Goal: Transaction & Acquisition: Purchase product/service

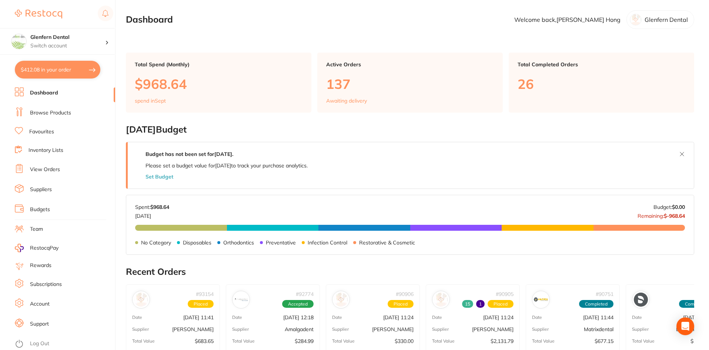
click at [48, 113] on link "Browse Products" at bounding box center [50, 112] width 41 height 7
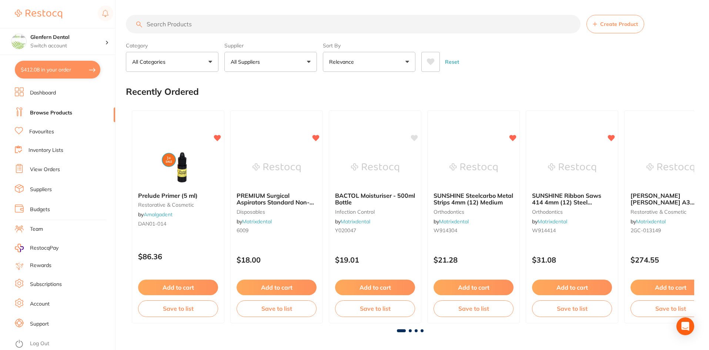
click at [160, 24] on input "search" at bounding box center [353, 24] width 455 height 19
paste input "[PERSON_NAME] Transparent Strips Red 8mm/0.05mm"
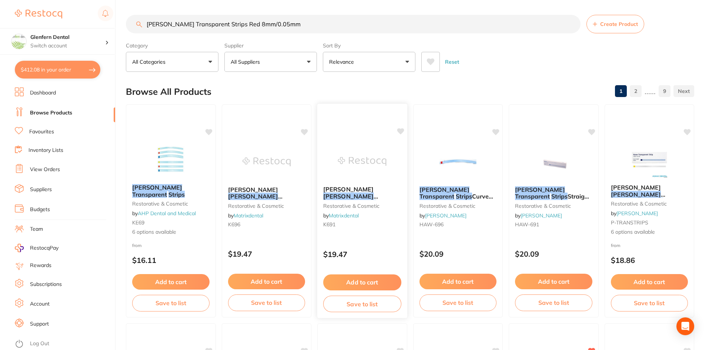
type input "[PERSON_NAME] Transparent Strips Red 8mm/0.05mm"
click at [353, 193] on em "[PERSON_NAME]" at bounding box center [349, 196] width 50 height 7
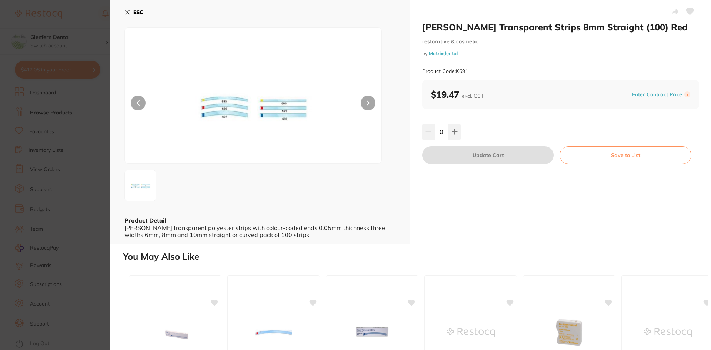
click at [688, 13] on icon at bounding box center [690, 11] width 8 height 7
drag, startPoint x: 451, startPoint y: 134, endPoint x: 480, endPoint y: 153, distance: 34.0
click at [452, 134] on icon at bounding box center [455, 132] width 6 height 6
type input "1"
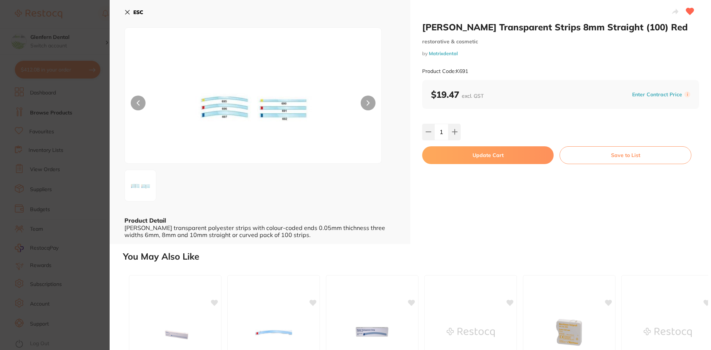
click at [496, 154] on button "Update Cart" at bounding box center [487, 155] width 131 height 18
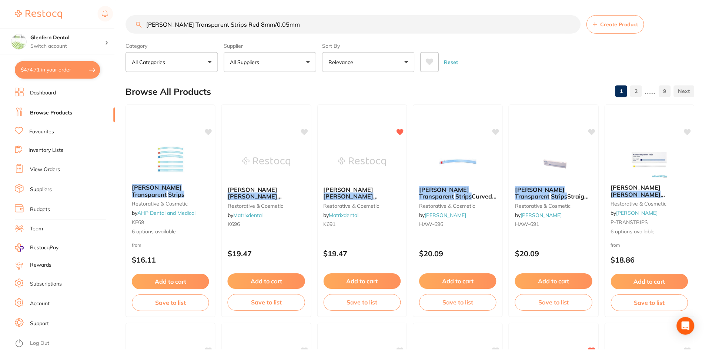
scroll to position [1, 0]
click at [64, 72] on button "$474.71 in your order" at bounding box center [58, 70] width 86 height 18
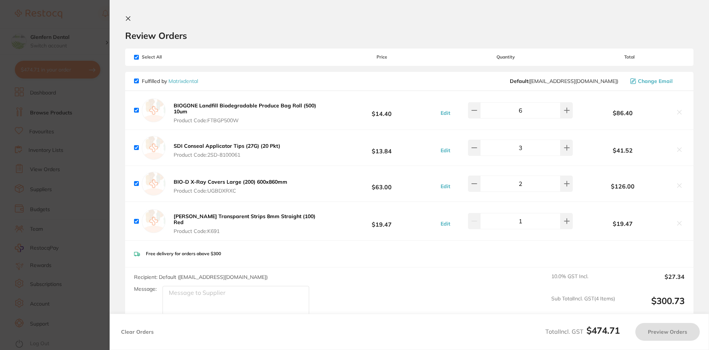
checkbox input "true"
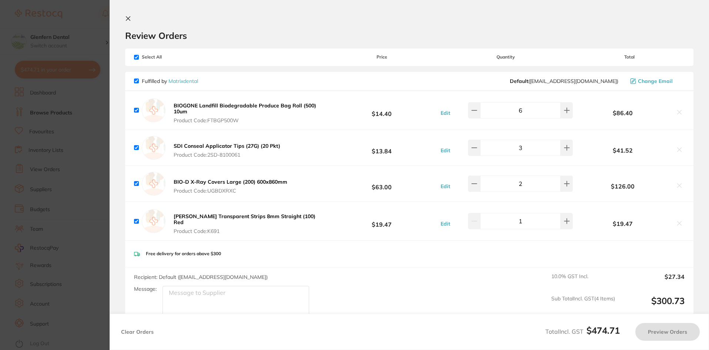
checkbox input "true"
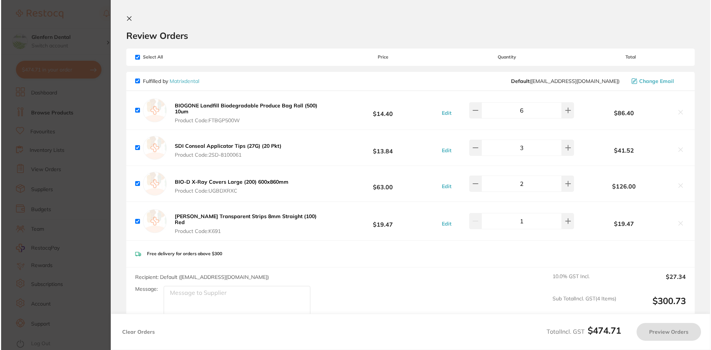
scroll to position [0, 0]
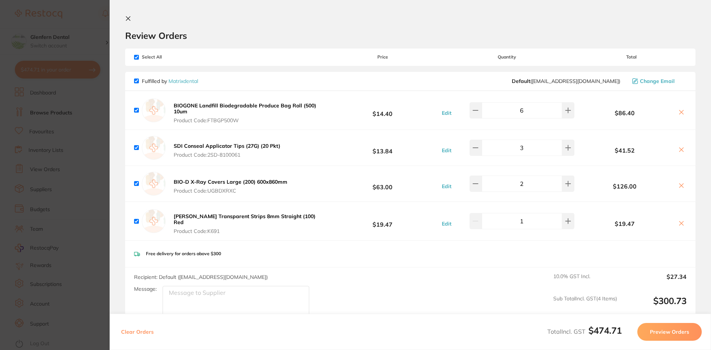
click at [227, 216] on b "[PERSON_NAME] Transparent Strips 8mm Straight (100) Red" at bounding box center [245, 219] width 142 height 13
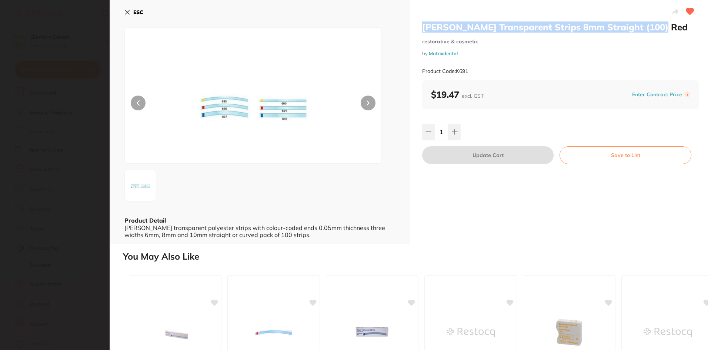
drag, startPoint x: 659, startPoint y: 27, endPoint x: 418, endPoint y: 27, distance: 241.5
click at [418, 27] on div "[PERSON_NAME] Transparent Strips 8mm Straight (100) Red restorative & cosmetic …" at bounding box center [560, 122] width 301 height 244
copy h2 "[PERSON_NAME] Transparent Strips 8mm Straight (100) Red"
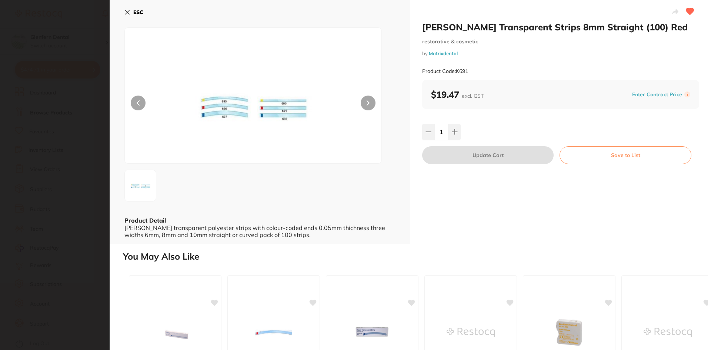
click at [473, 67] on div "Product Code: K691" at bounding box center [560, 71] width 277 height 18
drag, startPoint x: 472, startPoint y: 70, endPoint x: 456, endPoint y: 74, distance: 16.3
click at [456, 74] on div "Product Code: K691" at bounding box center [560, 71] width 277 height 18
copy small "K691"
click at [126, 11] on icon at bounding box center [128, 12] width 4 height 4
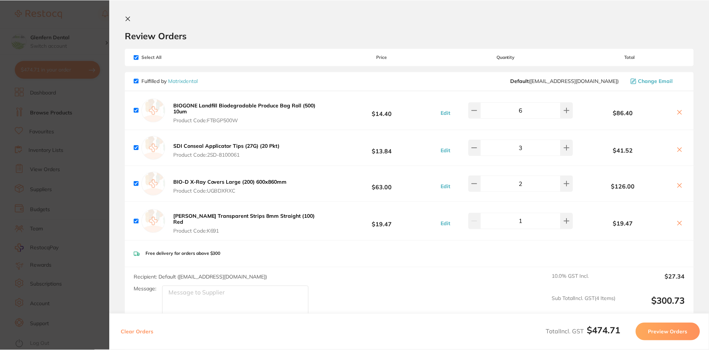
scroll to position [1, 0]
click at [128, 18] on icon at bounding box center [128, 19] width 6 height 6
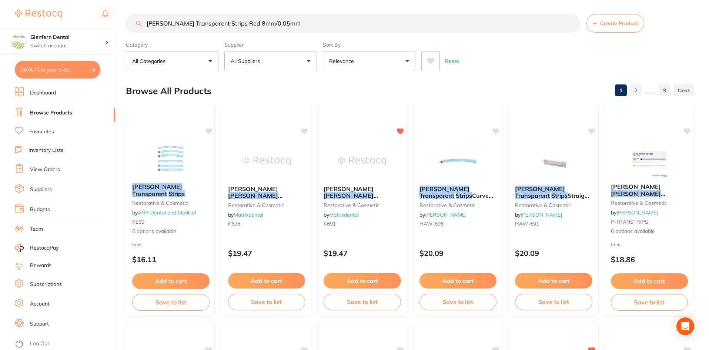
click at [284, 25] on input "[PERSON_NAME] Transparent Strips Red 8mm/0.05mm" at bounding box center [353, 23] width 455 height 19
type input "H"
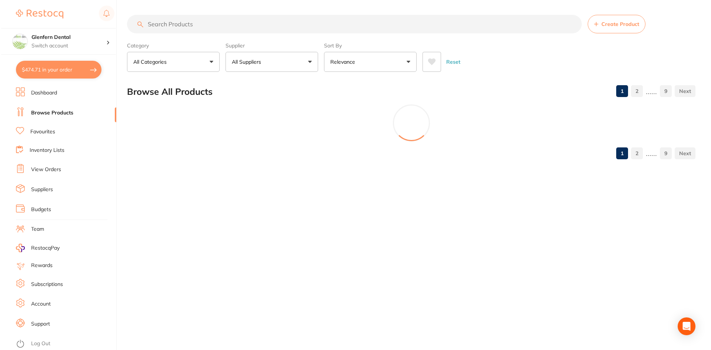
scroll to position [0, 0]
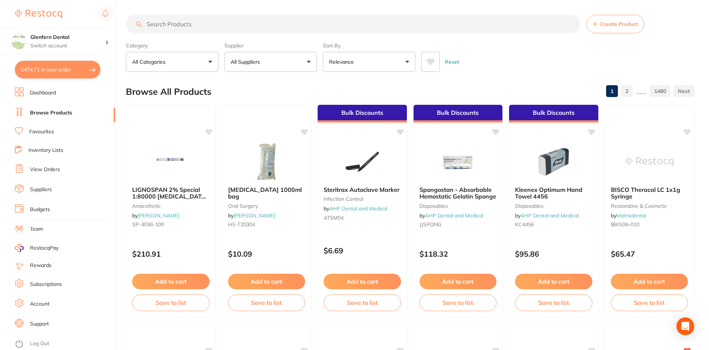
paste input "Odontopaste"
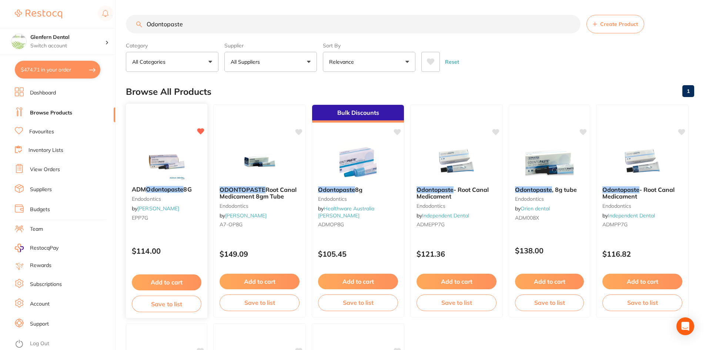
type input "Odontopaste"
click at [154, 190] on em "Odontopaste" at bounding box center [164, 189] width 37 height 7
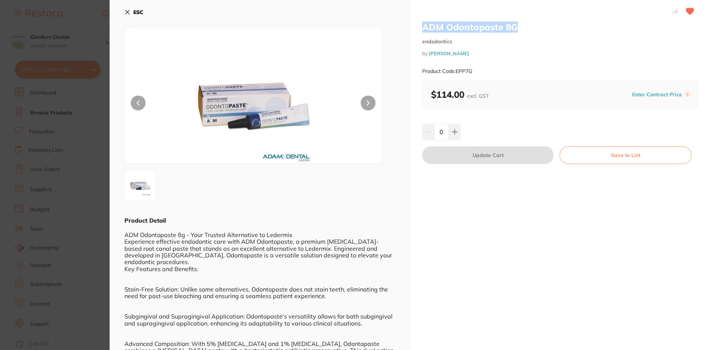
drag, startPoint x: 519, startPoint y: 27, endPoint x: 421, endPoint y: 31, distance: 98.6
click at [421, 31] on div "ADM Odontopaste 8G endodontics by [PERSON_NAME] Product Code: EPP7G $114.00 exc…" at bounding box center [560, 255] width 301 height 510
copy h2 "ADM Odontopaste 8G"
drag, startPoint x: 199, startPoint y: 329, endPoint x: 389, endPoint y: 236, distance: 211.5
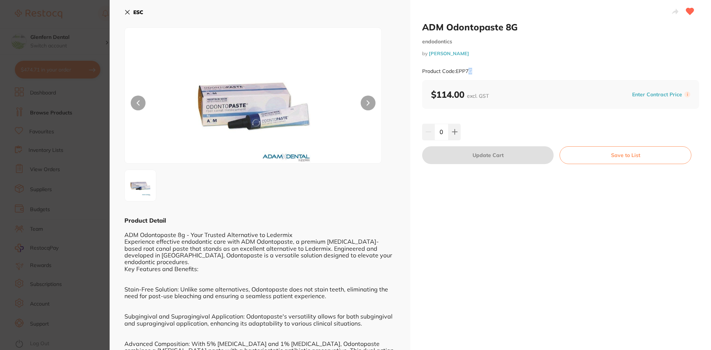
drag, startPoint x: 475, startPoint y: 75, endPoint x: 471, endPoint y: 74, distance: 4.2
click at [471, 74] on div "Product Code: EPP7G" at bounding box center [560, 71] width 277 height 18
click at [480, 73] on div "Product Code: EPP7G" at bounding box center [560, 71] width 277 height 18
drag, startPoint x: 480, startPoint y: 73, endPoint x: 457, endPoint y: 75, distance: 23.0
click at [457, 75] on div "Product Code: EPP7G" at bounding box center [560, 71] width 277 height 18
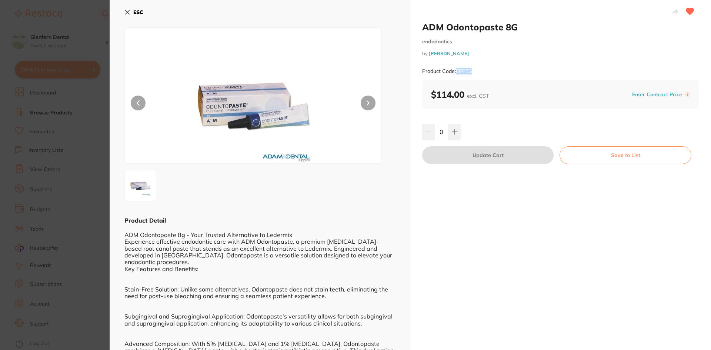
copy small "EPP7G"
click at [454, 133] on icon at bounding box center [454, 132] width 5 height 5
type input "1"
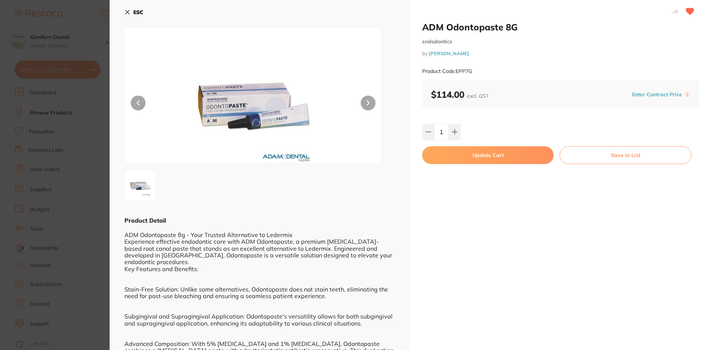
click at [496, 156] on button "Update Cart" at bounding box center [487, 155] width 131 height 18
checkbox input "false"
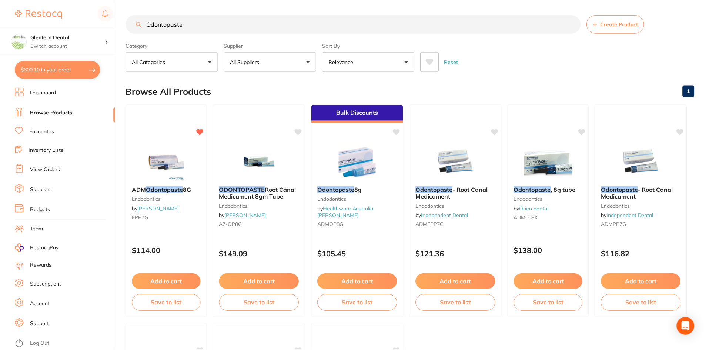
scroll to position [1, 0]
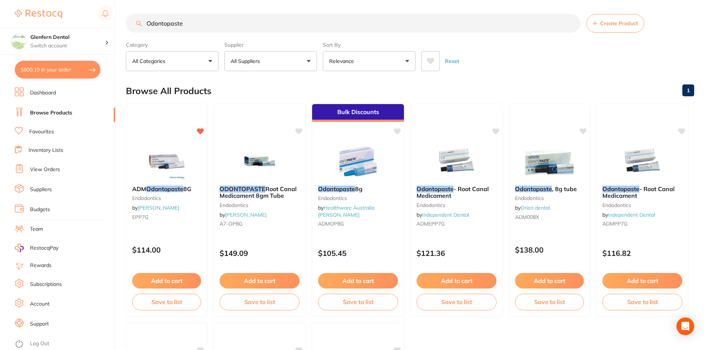
click at [204, 24] on input "Odontopaste" at bounding box center [353, 23] width 455 height 19
type input "O"
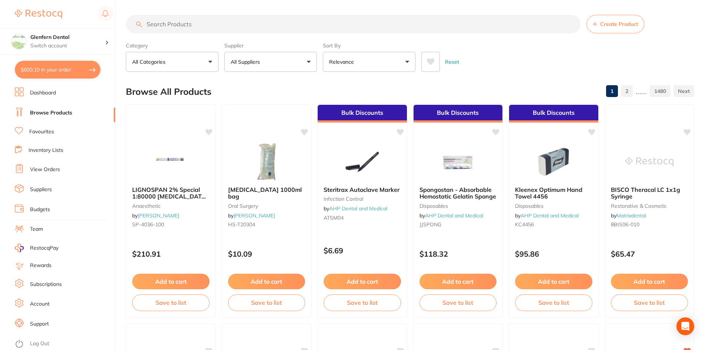
click at [39, 69] on button "$600.10 in your order" at bounding box center [58, 70] width 86 height 18
checkbox input "true"
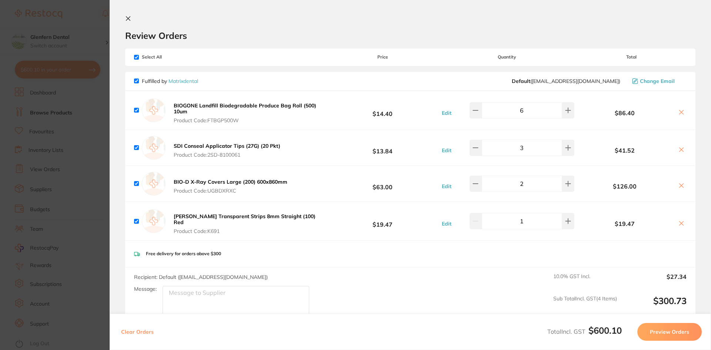
click at [130, 21] on button at bounding box center [129, 19] width 9 height 7
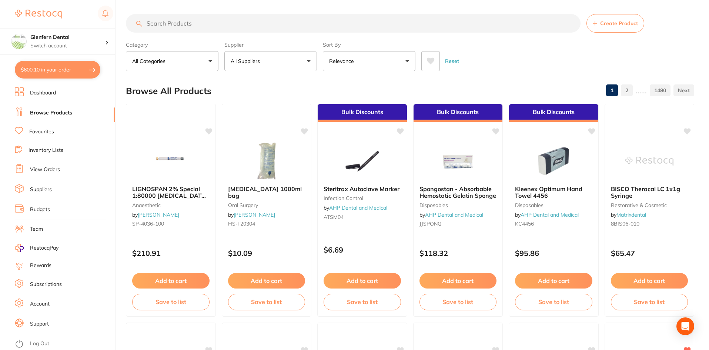
click at [179, 24] on input "search" at bounding box center [353, 23] width 455 height 19
click at [229, 25] on input "search" at bounding box center [353, 23] width 455 height 19
paste input "GC G-Aenial Anterior Syringe A3 (4.7gm)"
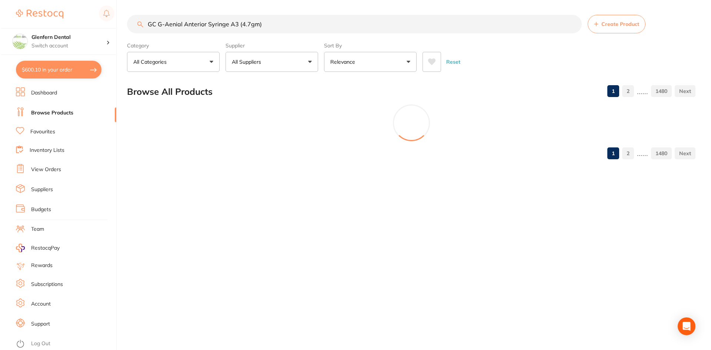
scroll to position [0, 0]
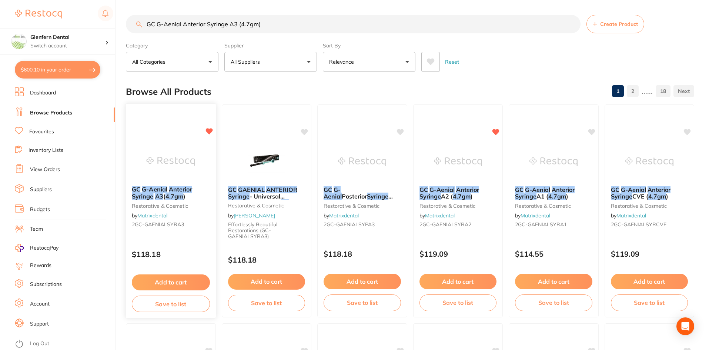
type input "GC G-Aenial Anterior Syringe A3 (4.7gm)"
click at [158, 187] on em "G-Aenial" at bounding box center [154, 189] width 25 height 7
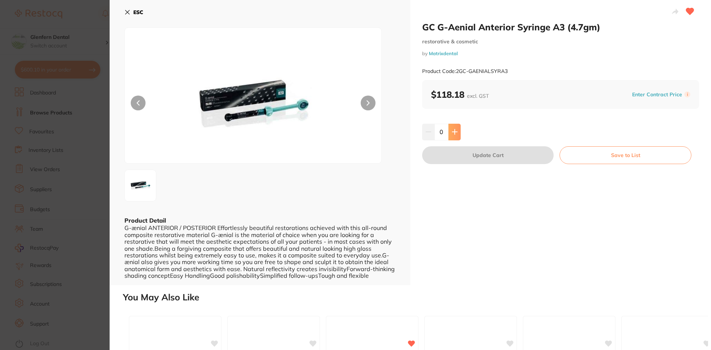
click at [452, 133] on icon at bounding box center [455, 132] width 6 height 6
type input "2"
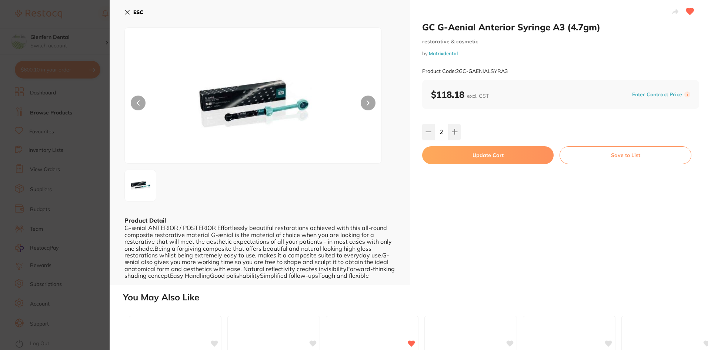
click at [510, 71] on div "Product Code: 2GC-GAENIALSYRA3" at bounding box center [560, 71] width 277 height 18
drag, startPoint x: 510, startPoint y: 71, endPoint x: 456, endPoint y: 75, distance: 54.6
click at [456, 75] on div "Product Code: 2GC-GAENIALSYRA3" at bounding box center [560, 71] width 277 height 18
copy small "2GC-GAENIALSYRA3"
click at [491, 154] on button "Update Cart" at bounding box center [487, 155] width 131 height 18
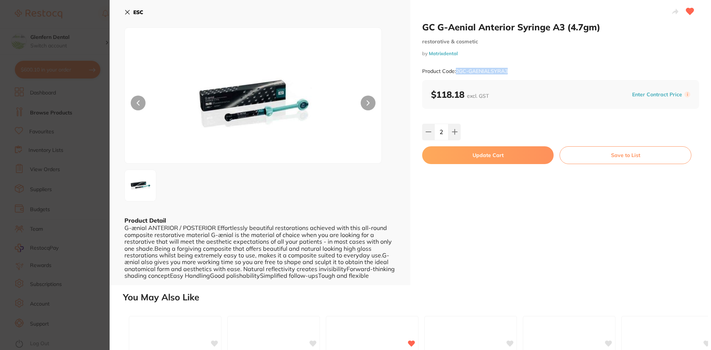
checkbox input "false"
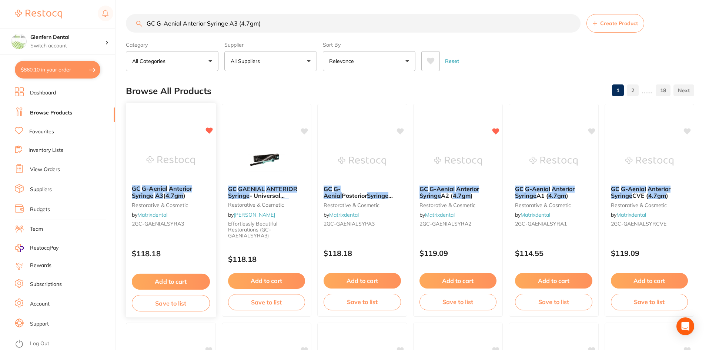
drag, startPoint x: 129, startPoint y: 320, endPoint x: 132, endPoint y: 314, distance: 6.0
click at [73, 68] on button "$860.10 in your order" at bounding box center [58, 70] width 86 height 18
checkbox input "true"
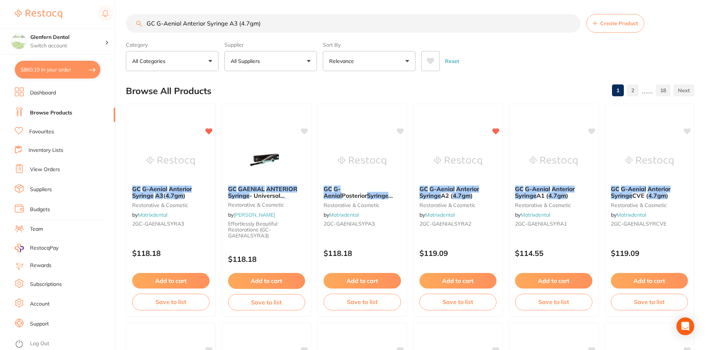
checkbox input "true"
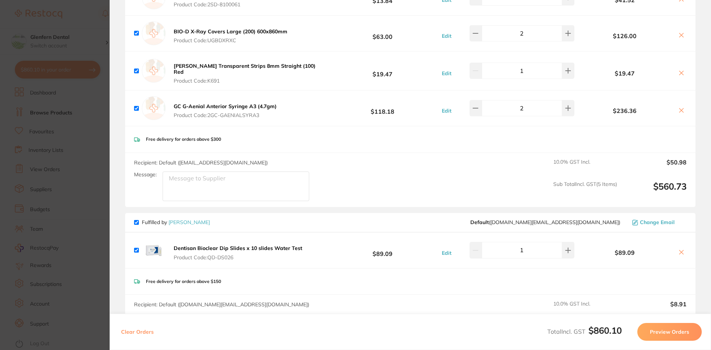
scroll to position [80, 0]
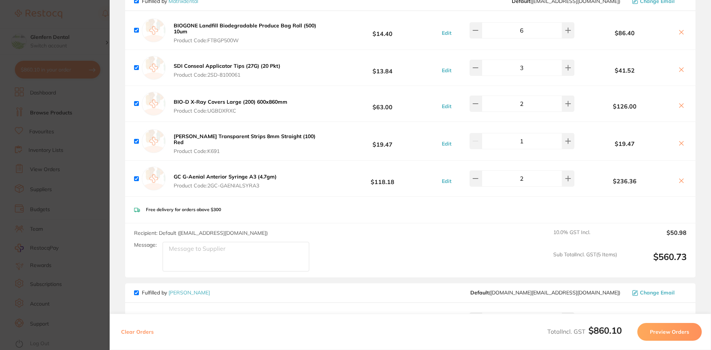
click at [245, 322] on div "Clear Orders Total Incl. GST $860.10 Preview Orders" at bounding box center [411, 332] width 602 height 36
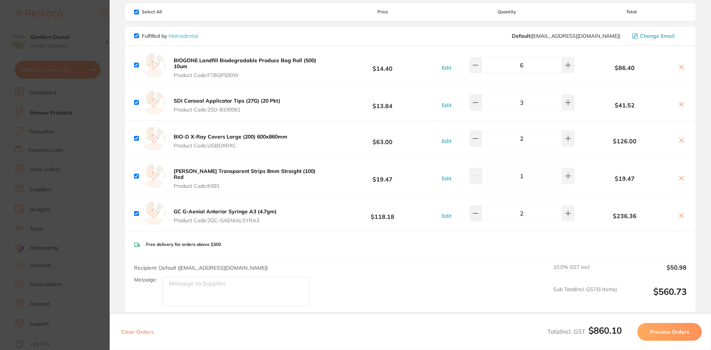
scroll to position [43, 0]
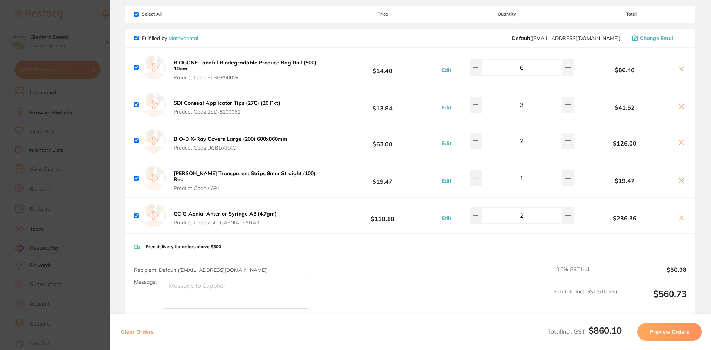
click at [46, 111] on section "Update RRP Set your pre negotiated price for this item. Item Agreed RRP (excl. …" at bounding box center [355, 175] width 711 height 350
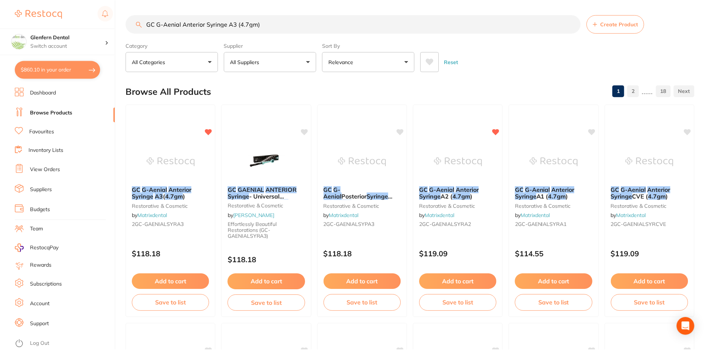
scroll to position [1, 0]
click at [266, 26] on input "GC G-Aenial Anterior Syringe A3 (4.7gm)" at bounding box center [353, 23] width 455 height 19
type input "G"
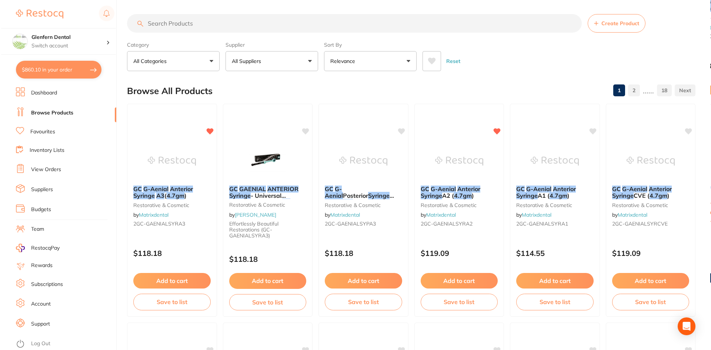
scroll to position [0, 0]
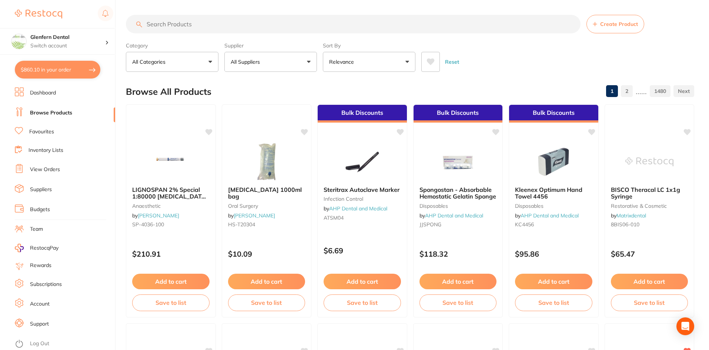
paste input "4TE2516"
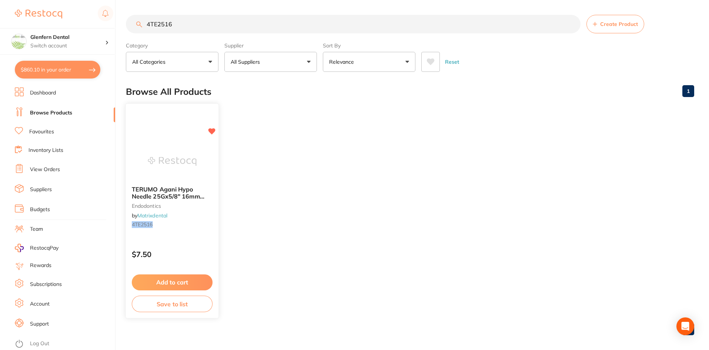
type input "4TE2516"
click at [167, 198] on span "TERUMO Agani Hypo Needle 25Gx5/8" 16mm Orange (100)" at bounding box center [168, 196] width 73 height 21
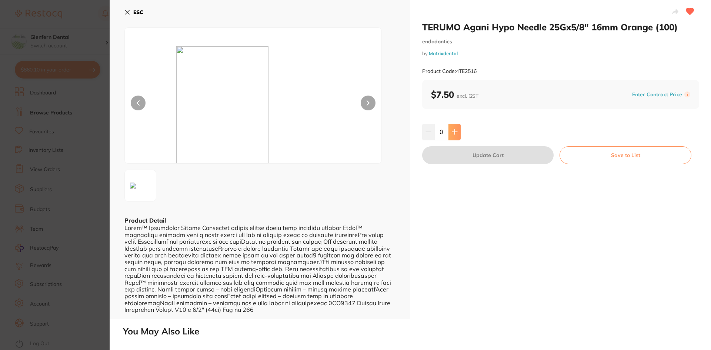
click at [452, 130] on icon at bounding box center [455, 132] width 6 height 6
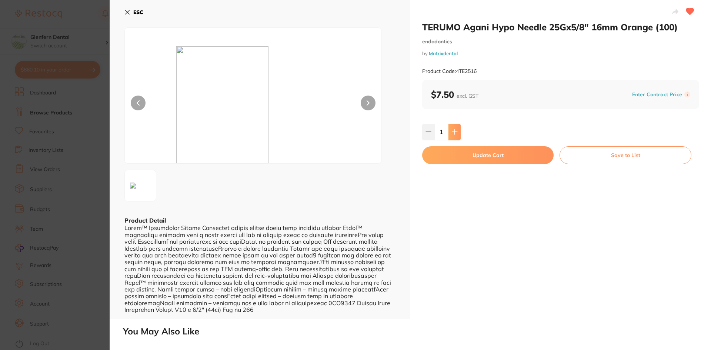
click at [452, 130] on icon at bounding box center [455, 132] width 6 height 6
type input "2"
click at [497, 158] on button "Update Cart" at bounding box center [487, 155] width 131 height 18
checkbox input "false"
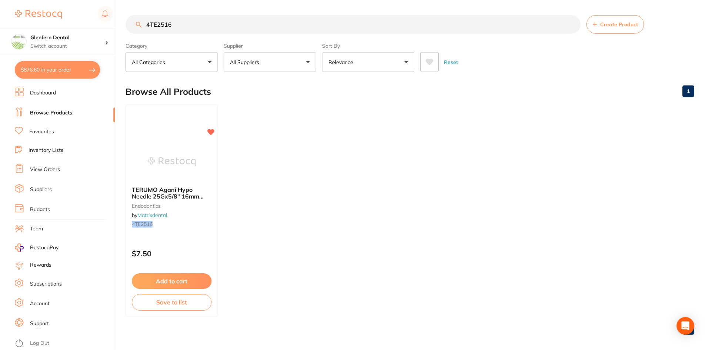
scroll to position [1, 0]
click at [42, 69] on button "$876.60 in your order" at bounding box center [58, 70] width 86 height 18
checkbox input "true"
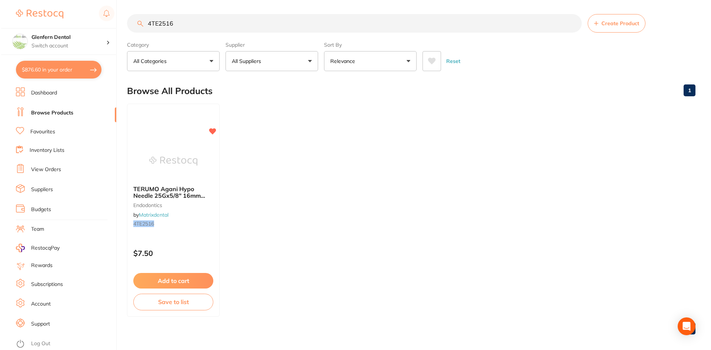
scroll to position [0, 0]
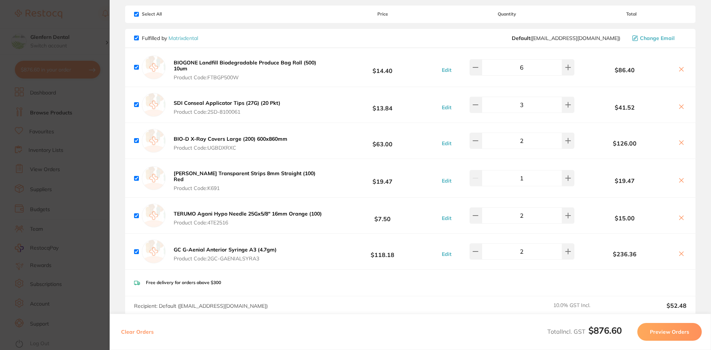
click at [237, 214] on b "TERUMO Agani Hypo Needle 25Gx5/8" 16mm Orange (100)" at bounding box center [248, 213] width 148 height 7
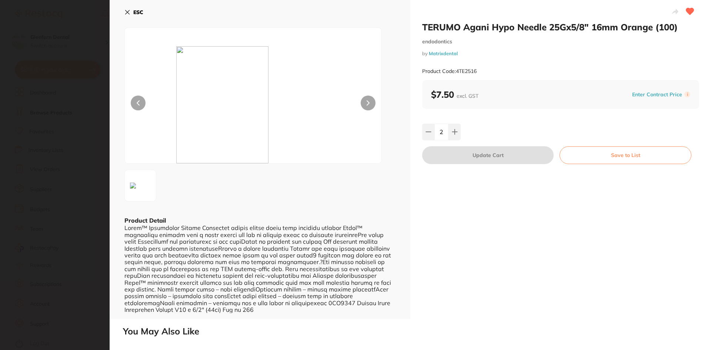
drag, startPoint x: 483, startPoint y: 72, endPoint x: 476, endPoint y: 72, distance: 7.0
click at [476, 72] on div "Product Code: 4TE2516" at bounding box center [560, 71] width 277 height 18
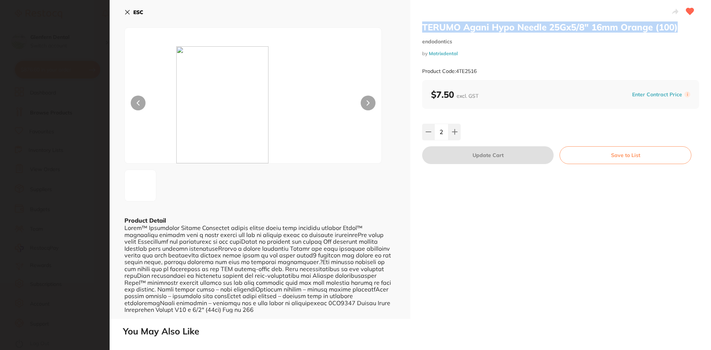
drag, startPoint x: 679, startPoint y: 27, endPoint x: 443, endPoint y: 27, distance: 235.9
click at [423, 29] on h2 "TERUMO Agani Hypo Needle 25Gx5/8" 16mm Orange (100)" at bounding box center [560, 26] width 277 height 11
copy h2 "TERUMO Agani Hypo Needle 25Gx5/8" 16mm Orange (100)"
drag, startPoint x: 125, startPoint y: 14, endPoint x: 126, endPoint y: 19, distance: 5.2
click at [126, 14] on icon at bounding box center [128, 12] width 4 height 4
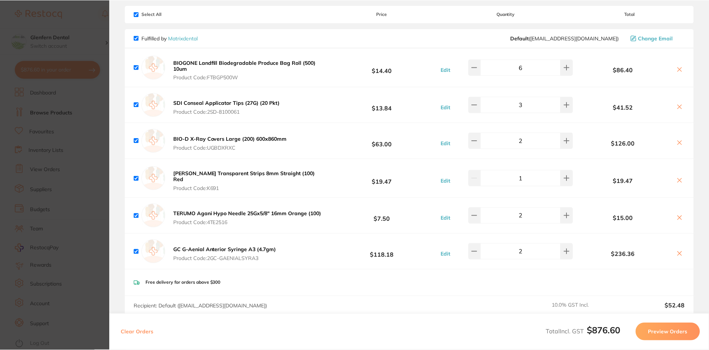
scroll to position [1, 0]
click at [247, 331] on div "Clear Orders Total Incl. GST $876.60 Preview Orders" at bounding box center [410, 332] width 600 height 36
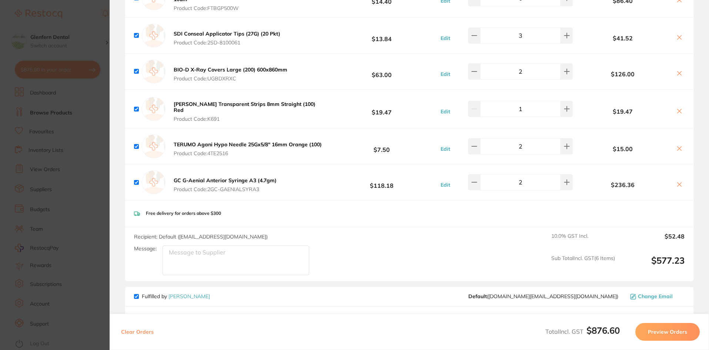
scroll to position [0, 0]
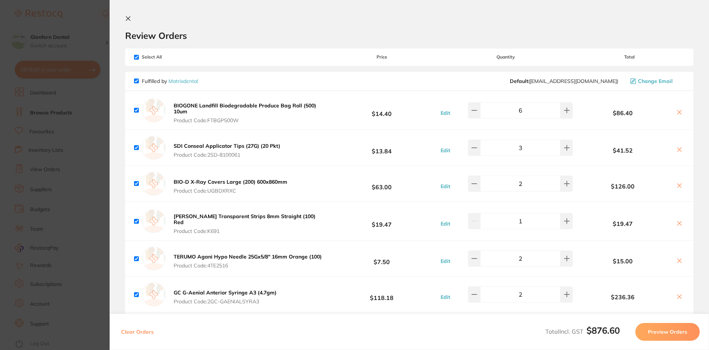
click at [126, 16] on icon at bounding box center [128, 19] width 6 height 6
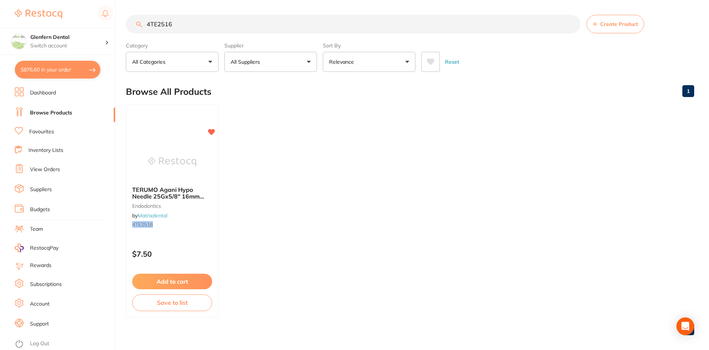
click at [181, 23] on input "4TE2516" at bounding box center [353, 24] width 455 height 19
type input "4"
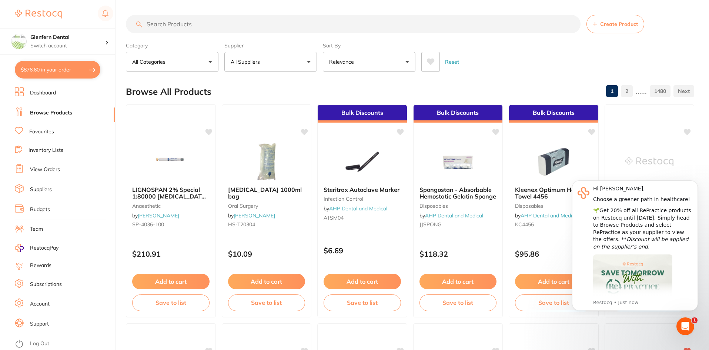
click at [521, 66] on div "Reset" at bounding box center [555, 59] width 267 height 26
click at [225, 327] on div at bounding box center [266, 332] width 90 height 19
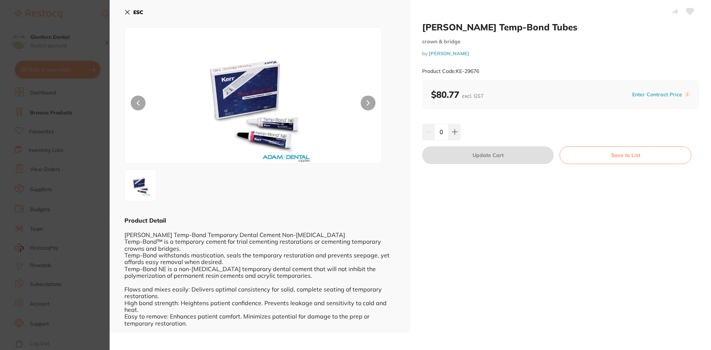
click at [126, 12] on icon at bounding box center [127, 12] width 6 height 6
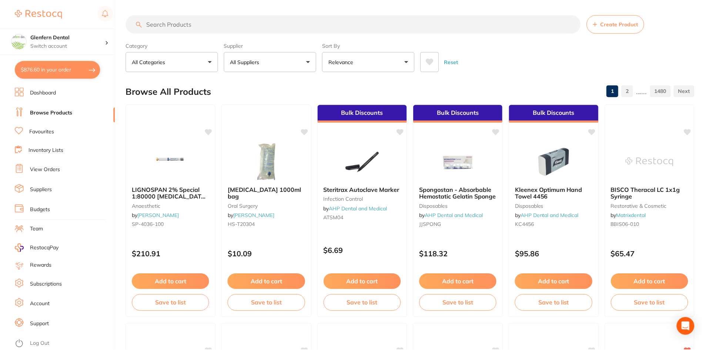
scroll to position [0, 0]
click at [146, 23] on input "search" at bounding box center [353, 23] width 455 height 19
paste input "3503 TOP OPENING TOP TEARING Barrier Envelopes For Phosphor"
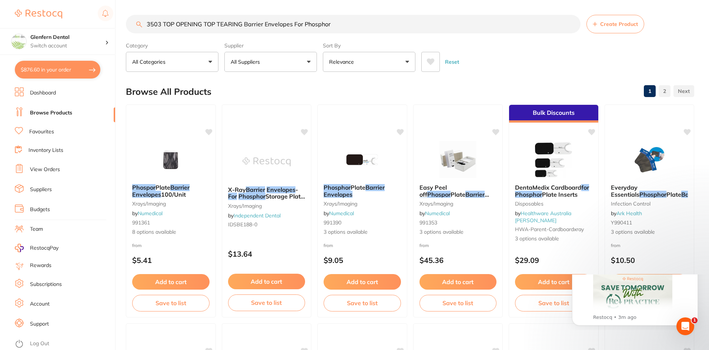
scroll to position [0, 0]
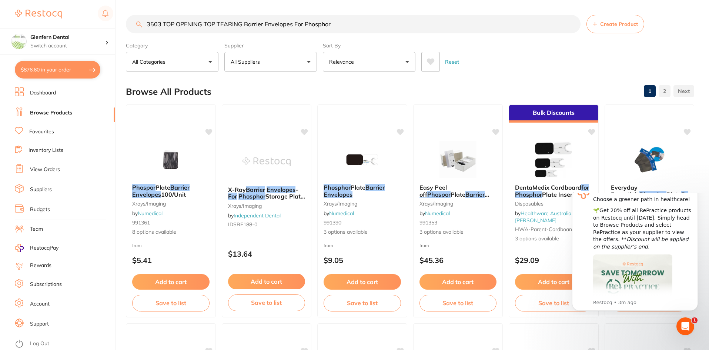
click at [310, 61] on button "All Suppliers" at bounding box center [270, 62] width 93 height 20
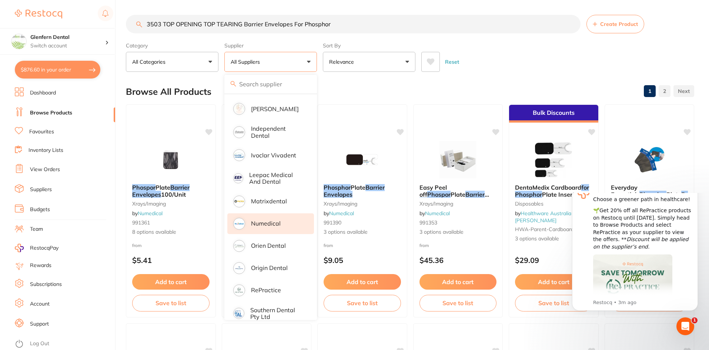
scroll to position [185, 0]
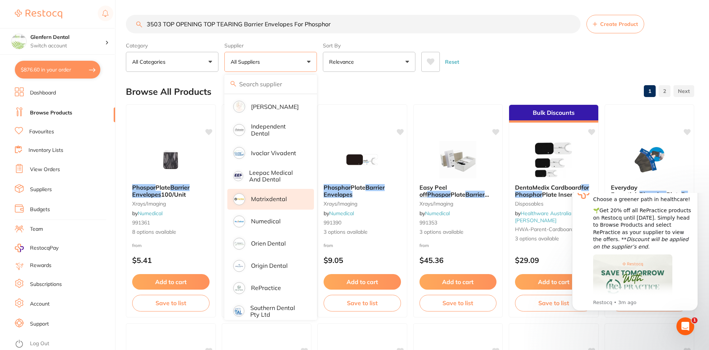
click at [266, 196] on p "Matrixdental" at bounding box center [269, 199] width 36 height 7
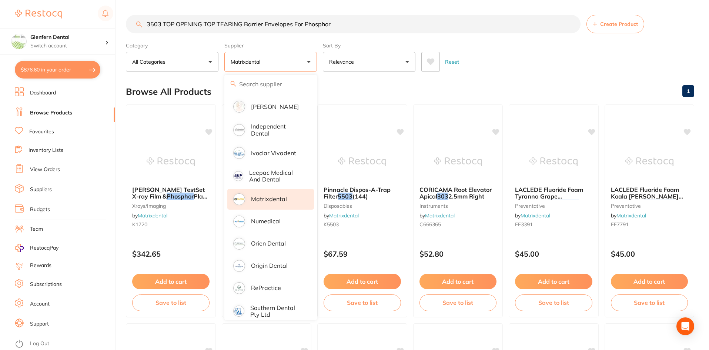
click at [98, 243] on ul "Dashboard Browse Products Favourites Inventory Lists View Orders Suppliers Budg…" at bounding box center [65, 218] width 100 height 263
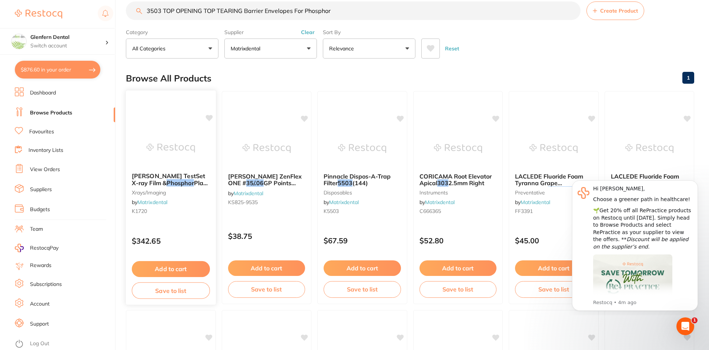
scroll to position [0, 0]
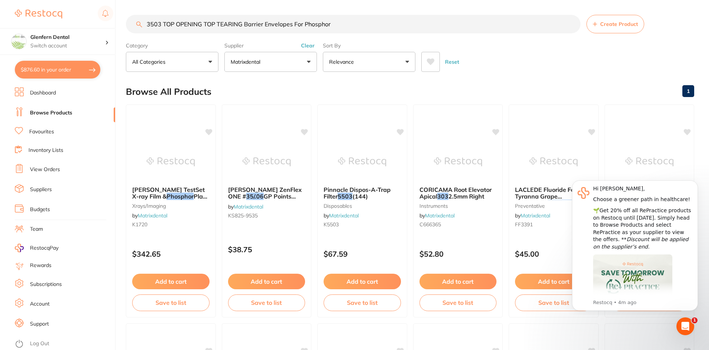
click at [244, 24] on input "3503 TOP OPENING TOP TEARING Barrier Envelopes For Phosphor" at bounding box center [353, 24] width 455 height 19
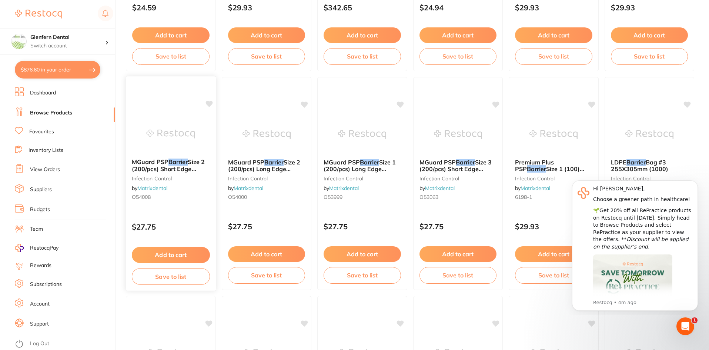
scroll to position [259, 0]
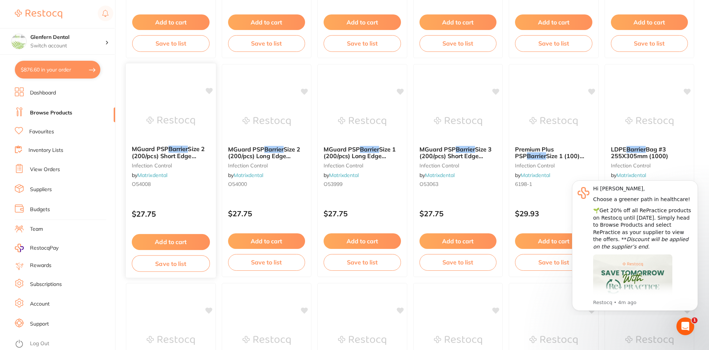
type input "Barrier Envelopes For Phosphor"
click at [182, 155] on span "Size 2 (200/pcs) Short Edge Opening" at bounding box center [168, 155] width 73 height 21
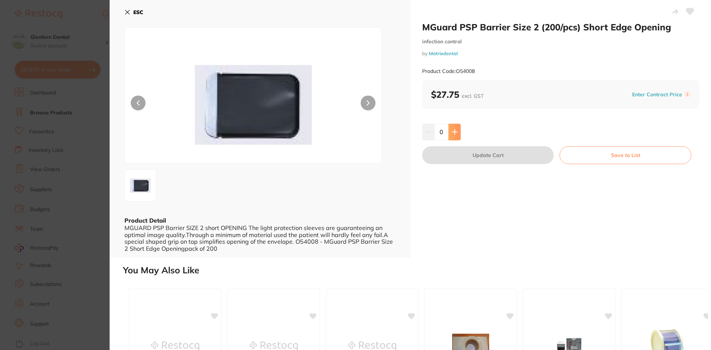
click at [455, 133] on icon at bounding box center [455, 132] width 6 height 6
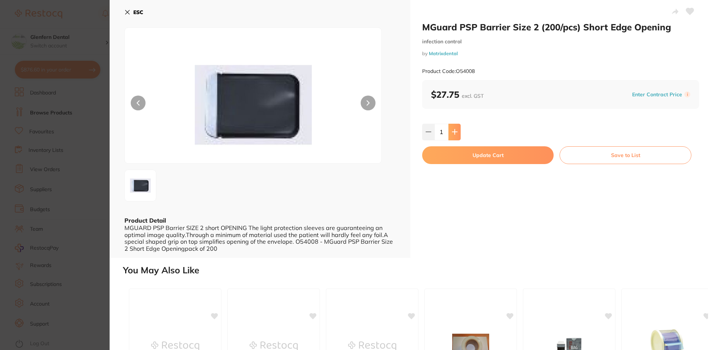
click at [455, 133] on icon at bounding box center [455, 132] width 6 height 6
type input "2"
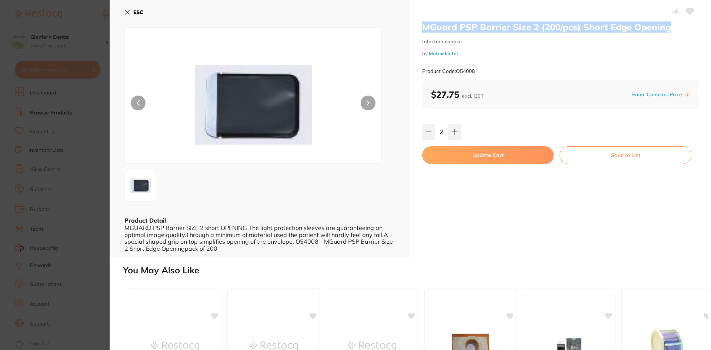
drag, startPoint x: 670, startPoint y: 27, endPoint x: 442, endPoint y: 25, distance: 228.2
click at [420, 27] on div "MGuard PSP Barrier Size 2 (200/pcs) Short Edge Opening infection control by Mat…" at bounding box center [560, 129] width 301 height 258
copy h2 "MGuard PSP Barrier Size 2 (200/pcs) Short Edge Opening"
click at [125, 10] on icon at bounding box center [127, 12] width 6 height 6
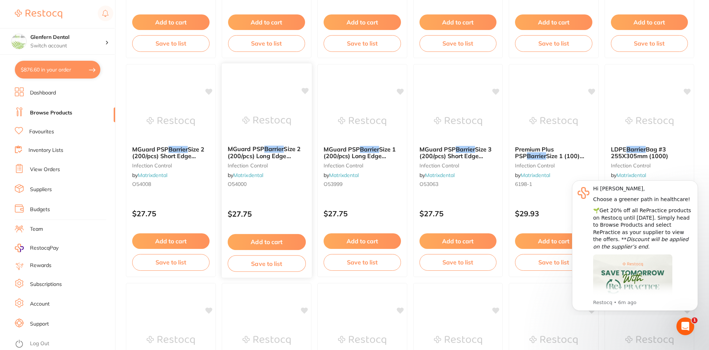
drag, startPoint x: 304, startPoint y: 89, endPoint x: 299, endPoint y: 101, distance: 12.5
click at [304, 89] on icon at bounding box center [305, 91] width 7 height 6
click at [42, 70] on button "$876.60 in your order" at bounding box center [58, 70] width 86 height 18
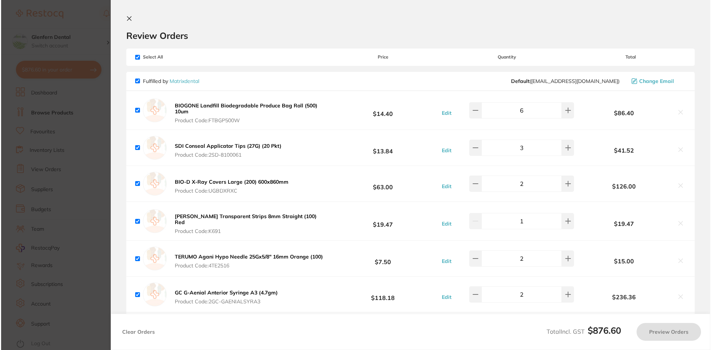
scroll to position [0, 0]
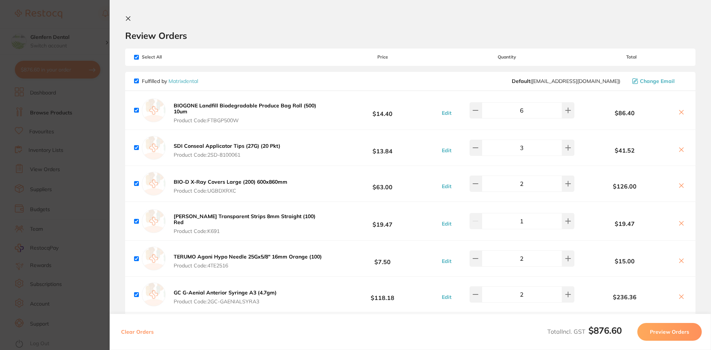
click at [129, 18] on icon at bounding box center [128, 19] width 6 height 6
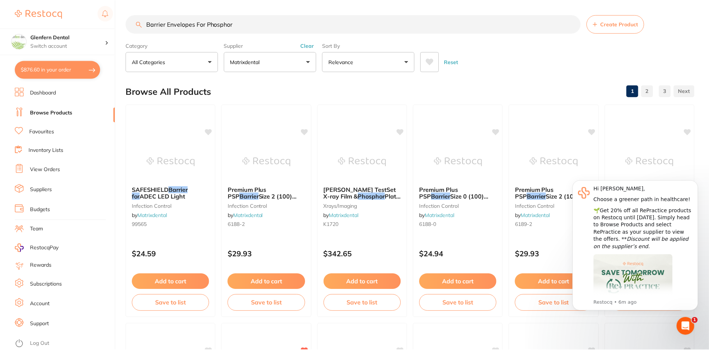
scroll to position [259, 0]
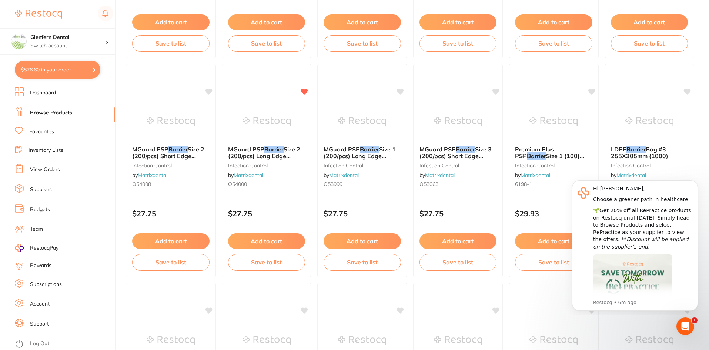
click at [49, 67] on button "$876.60 in your order" at bounding box center [58, 70] width 86 height 18
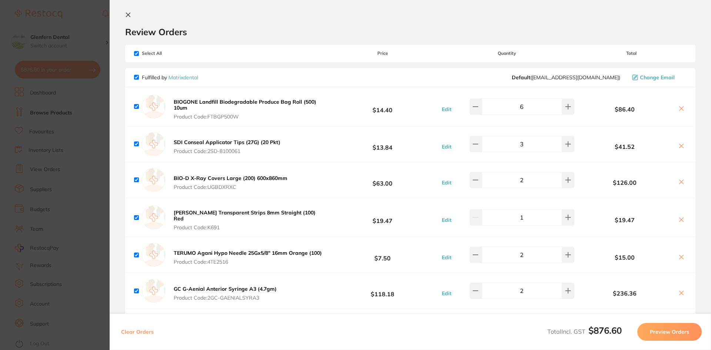
scroll to position [0, 0]
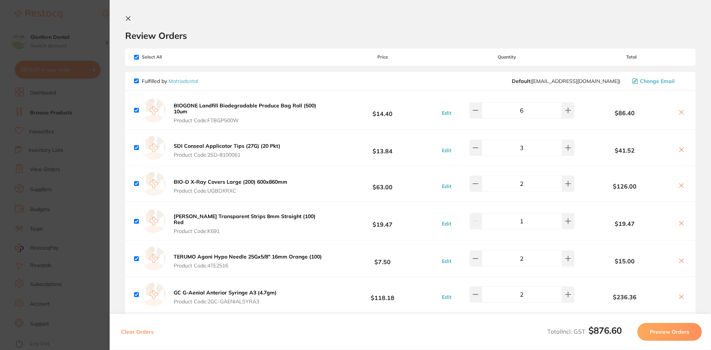
click at [127, 19] on icon at bounding box center [128, 19] width 6 height 6
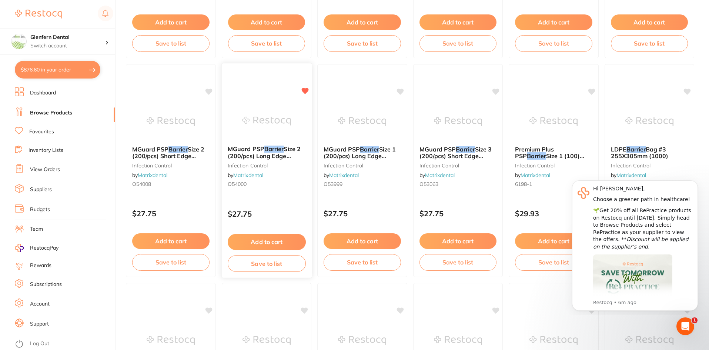
click at [262, 240] on button "Add to cart" at bounding box center [266, 242] width 78 height 16
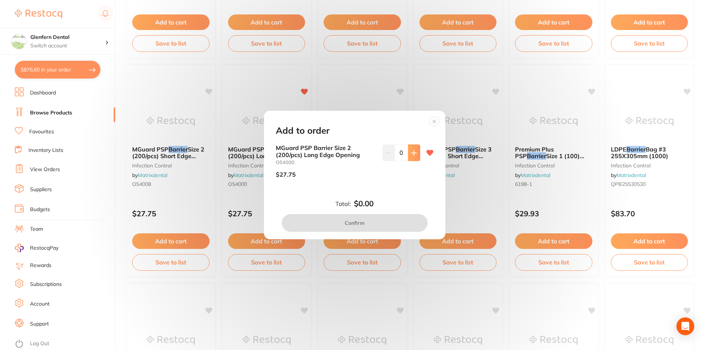
click at [412, 153] on icon at bounding box center [414, 152] width 5 height 5
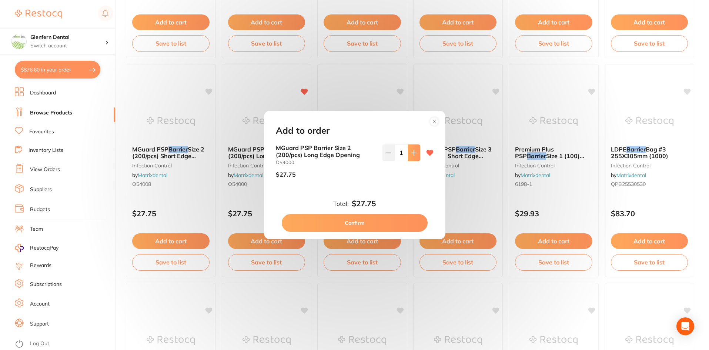
click at [412, 153] on icon at bounding box center [414, 152] width 5 height 5
type input "2"
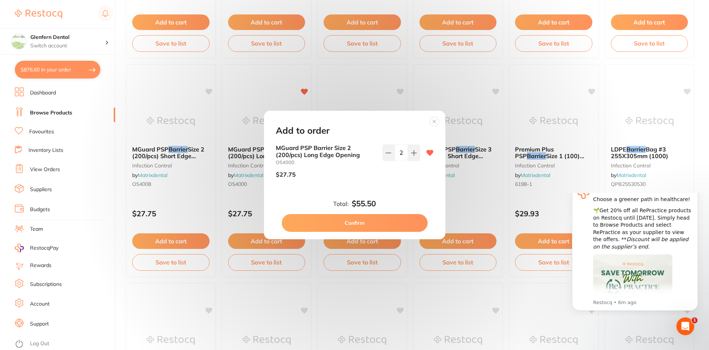
scroll to position [0, 0]
click at [358, 220] on button "Confirm" at bounding box center [355, 223] width 146 height 18
checkbox input "false"
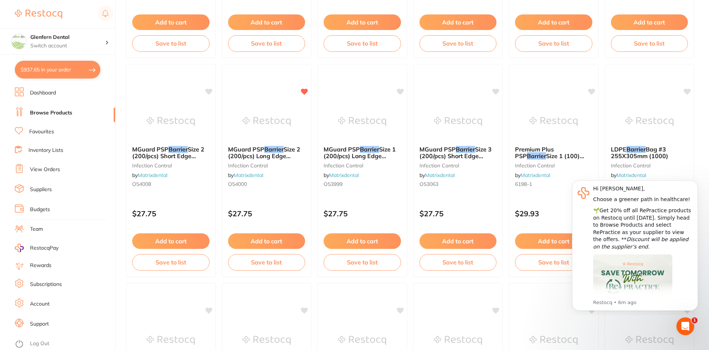
click at [50, 68] on button "$937.65 in your order" at bounding box center [58, 70] width 86 height 18
checkbox input "true"
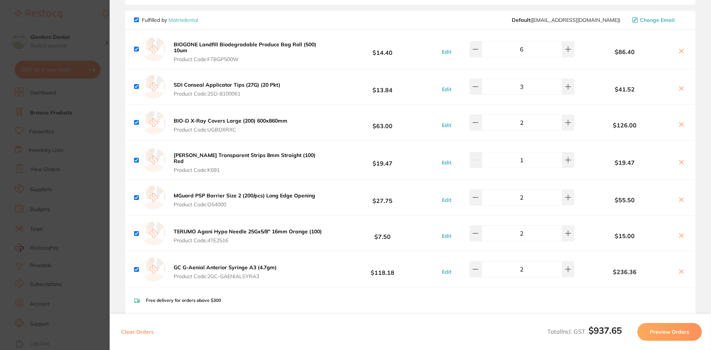
scroll to position [74, 0]
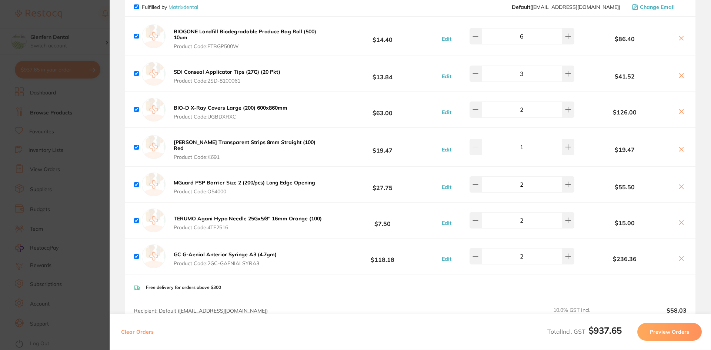
click at [679, 184] on icon at bounding box center [682, 187] width 6 height 6
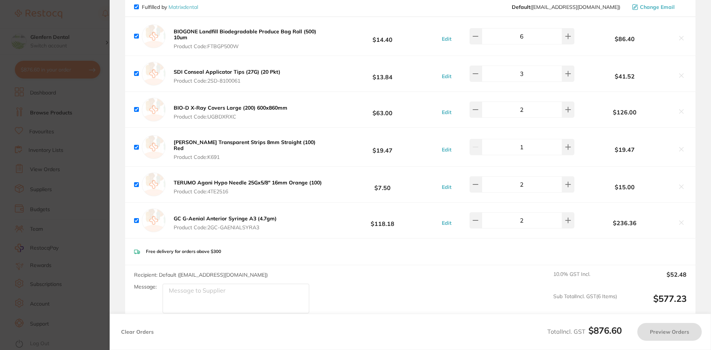
checkbox input "true"
click at [45, 113] on section "Update RRP Set your pre negotiated price for this item. Item Agreed RRP (excl. …" at bounding box center [355, 175] width 711 height 350
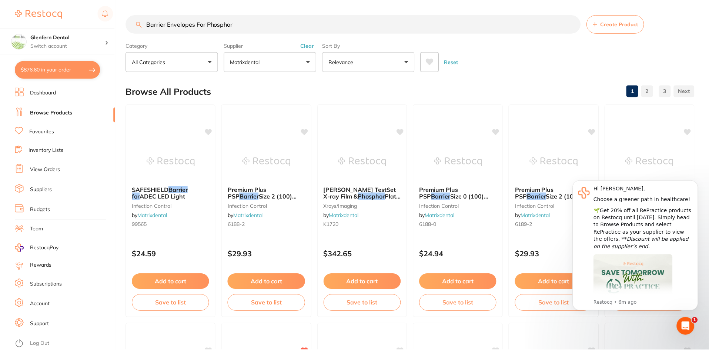
scroll to position [259, 0]
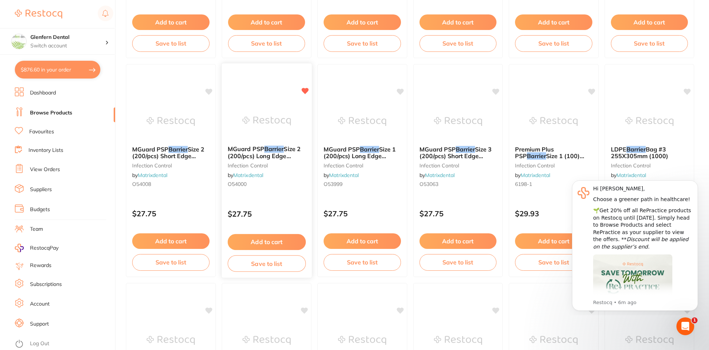
scroll to position [74, 0]
click at [302, 92] on icon at bounding box center [304, 90] width 7 height 7
click at [157, 151] on span "MGuard PSP" at bounding box center [150, 148] width 37 height 7
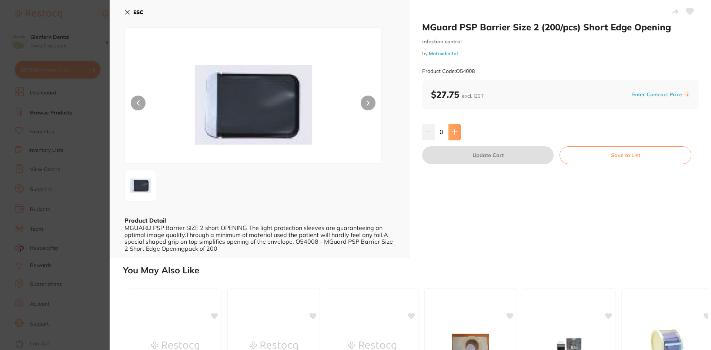
click at [456, 134] on icon at bounding box center [455, 132] width 6 height 6
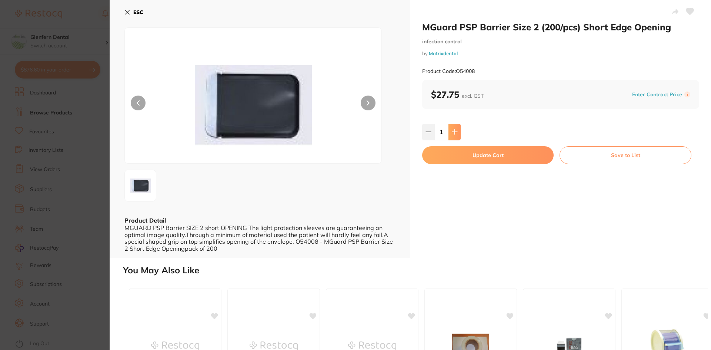
click at [456, 134] on icon at bounding box center [455, 132] width 6 height 6
type input "2"
drag, startPoint x: 673, startPoint y: 27, endPoint x: 420, endPoint y: 33, distance: 252.3
click at [420, 33] on div "MGuard PSP Barrier Size 2 (200/pcs) Short Edge Opening infection control by Mat…" at bounding box center [560, 129] width 301 height 258
click at [671, 24] on h2 "MGuard PSP Barrier Size 2 (200/pcs) Short Edge Opening" at bounding box center [560, 26] width 277 height 11
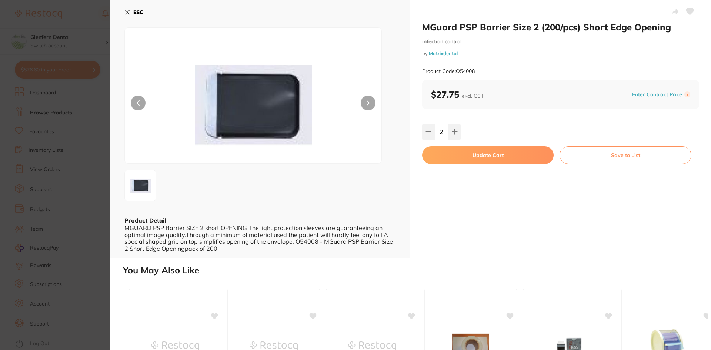
click at [670, 27] on h2 "MGuard PSP Barrier Size 2 (200/pcs) Short Edge Opening" at bounding box center [560, 26] width 277 height 11
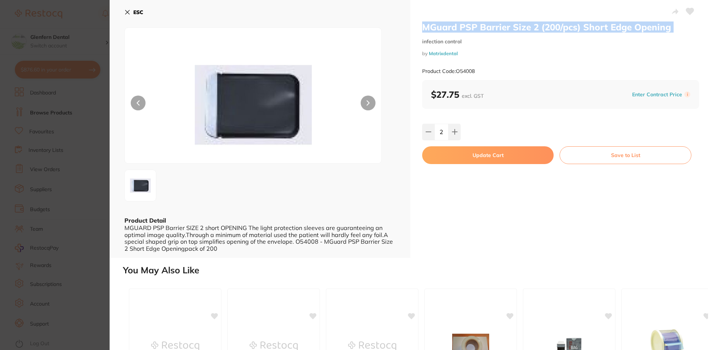
drag, startPoint x: 670, startPoint y: 27, endPoint x: 422, endPoint y: 28, distance: 248.2
click at [422, 28] on h2 "MGuard PSP Barrier Size 2 (200/pcs) Short Edge Opening" at bounding box center [560, 26] width 277 height 11
copy h2 "MGuard PSP Barrier Size 2 (200/pcs) Short Edge Opening"
click at [493, 156] on button "Update Cart" at bounding box center [487, 155] width 131 height 18
checkbox input "false"
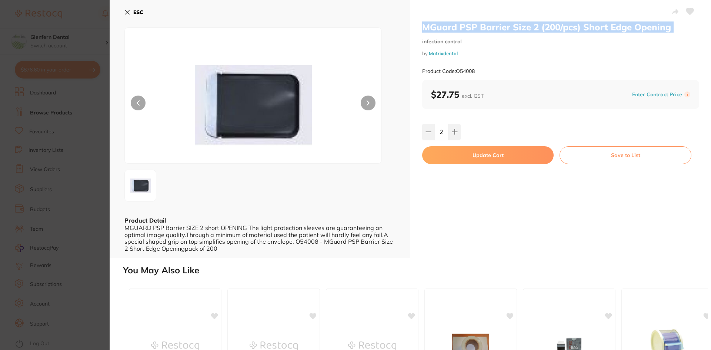
checkbox input "false"
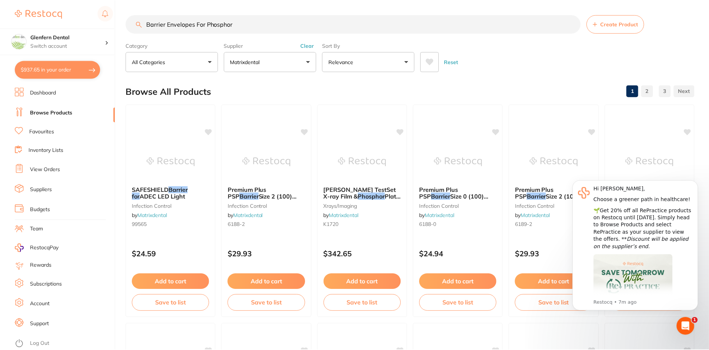
scroll to position [259, 0]
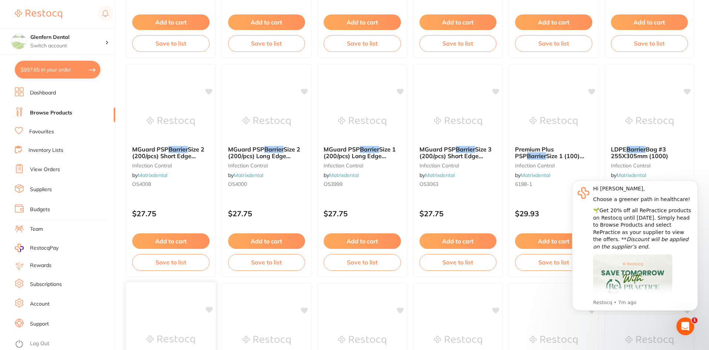
click at [126, 333] on div at bounding box center [171, 339] width 90 height 37
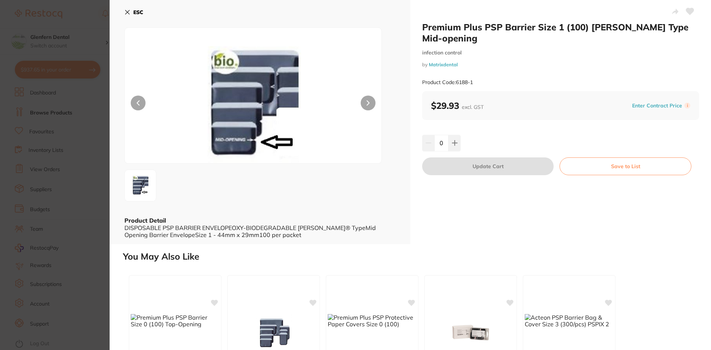
click at [66, 66] on section "Premium Plus PSP Barrier Size 1 (100) DURR Type Mid-opening infection control b…" at bounding box center [355, 175] width 711 height 350
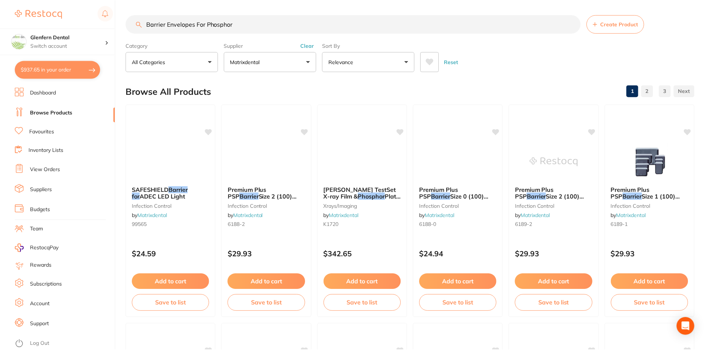
scroll to position [259, 0]
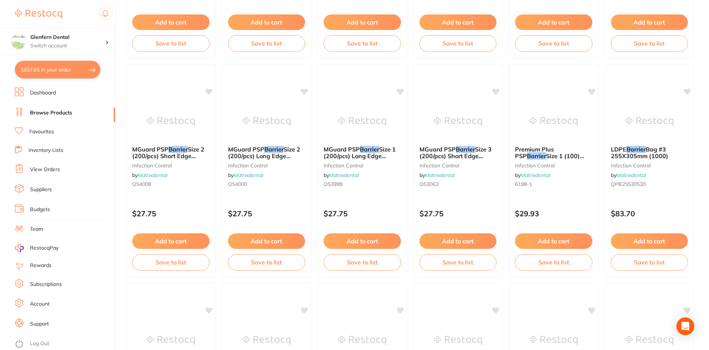
click at [59, 68] on button "$937.65 in your order" at bounding box center [58, 70] width 86 height 18
checkbox input "true"
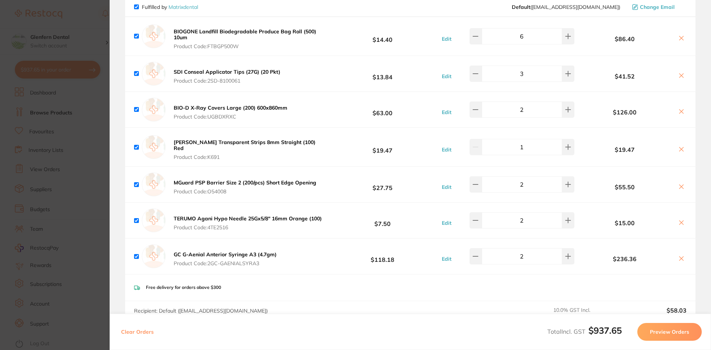
scroll to position [0, 0]
click at [223, 183] on button "MGuard PSP Barrier Size 2 (200/pcs) Short Edge Opening Product Code: O54008" at bounding box center [244, 187] width 147 height 16
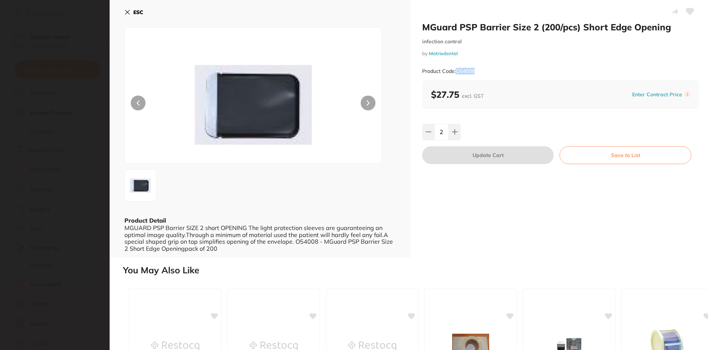
drag, startPoint x: 477, startPoint y: 71, endPoint x: 457, endPoint y: 75, distance: 19.9
click at [457, 75] on div "Product Code: O54008" at bounding box center [560, 71] width 277 height 18
copy small "O54008"
click at [129, 13] on icon at bounding box center [128, 12] width 4 height 4
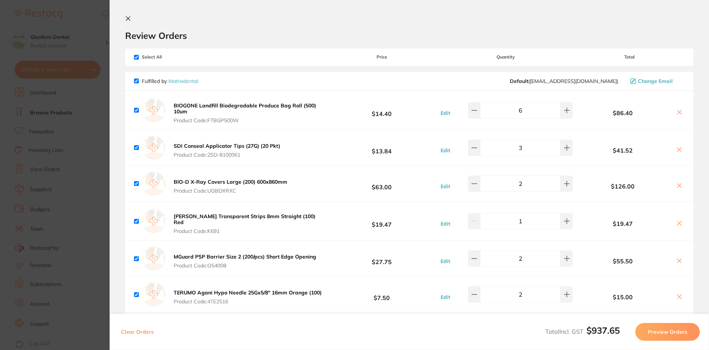
click at [57, 70] on section "Update RRP Set your pre negotiated price for this item. Item Agreed RRP (excl. …" at bounding box center [354, 175] width 709 height 350
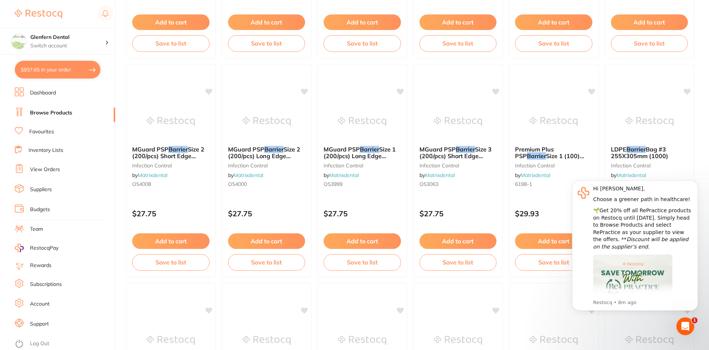
click at [47, 70] on button "$937.65 in your order" at bounding box center [58, 70] width 86 height 18
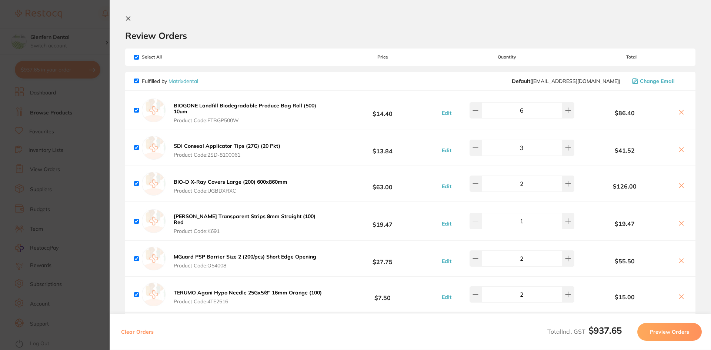
click at [124, 19] on section "Review Orders Your orders are being processed and we will notify you once we ha…" at bounding box center [411, 175] width 602 height 350
click at [129, 19] on icon at bounding box center [128, 19] width 4 height 4
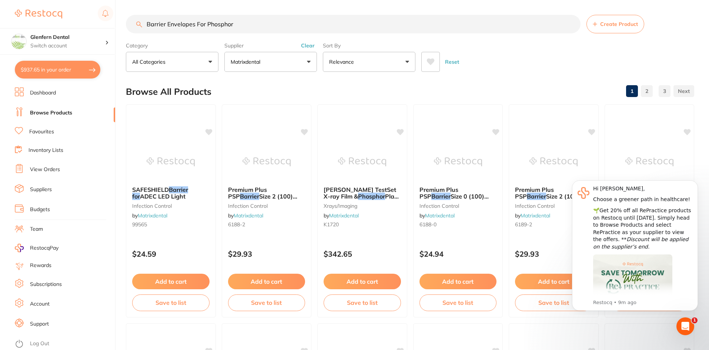
click at [253, 27] on input "Barrier Envelopes For Phosphor" at bounding box center [353, 24] width 455 height 19
type input "B"
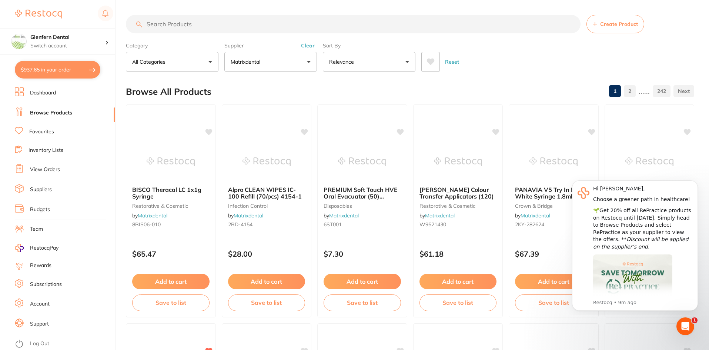
click at [50, 69] on button "$937.65 in your order" at bounding box center [58, 70] width 86 height 18
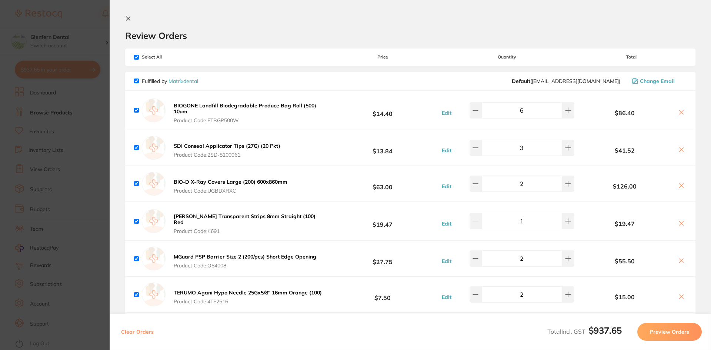
click at [130, 21] on button at bounding box center [129, 19] width 9 height 7
